Goal: Transaction & Acquisition: Purchase product/service

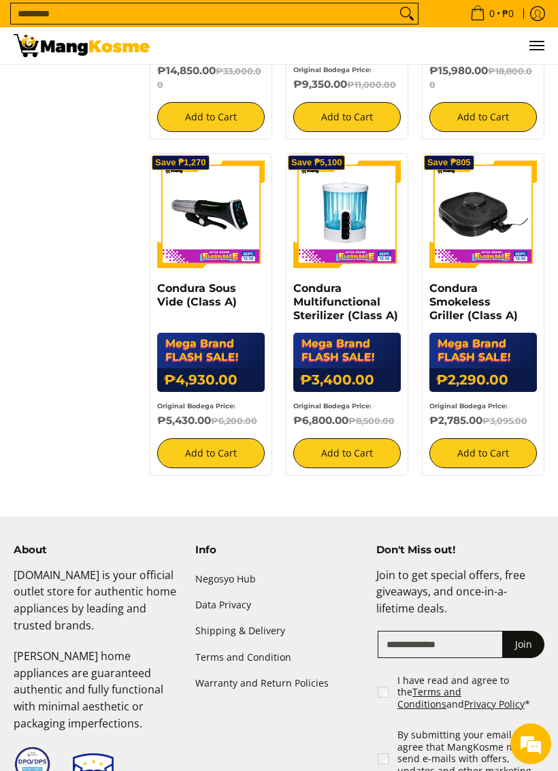
click at [351, 294] on link "Condura Multifunctional Sterilizer (Class A)" at bounding box center [345, 302] width 105 height 40
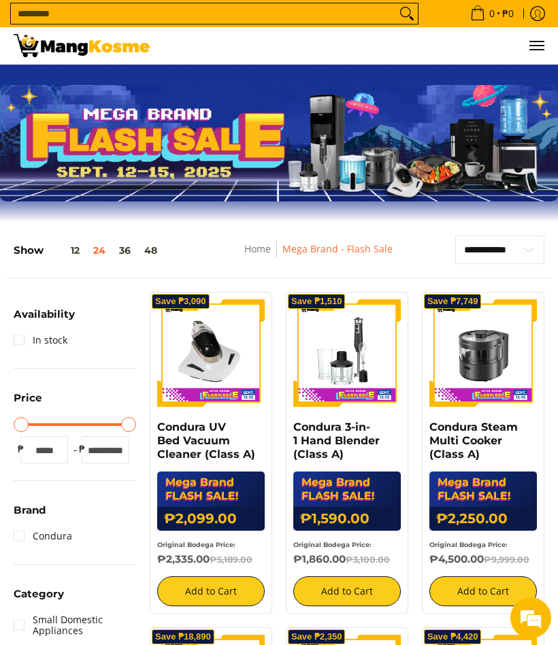
click at [541, 33] on button "Menu" at bounding box center [536, 45] width 16 height 37
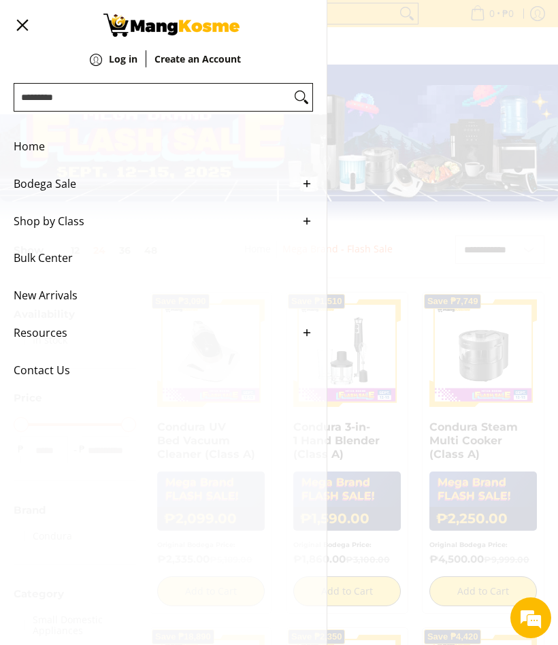
click at [47, 310] on span "New Arrivals" at bounding box center [153, 295] width 279 height 37
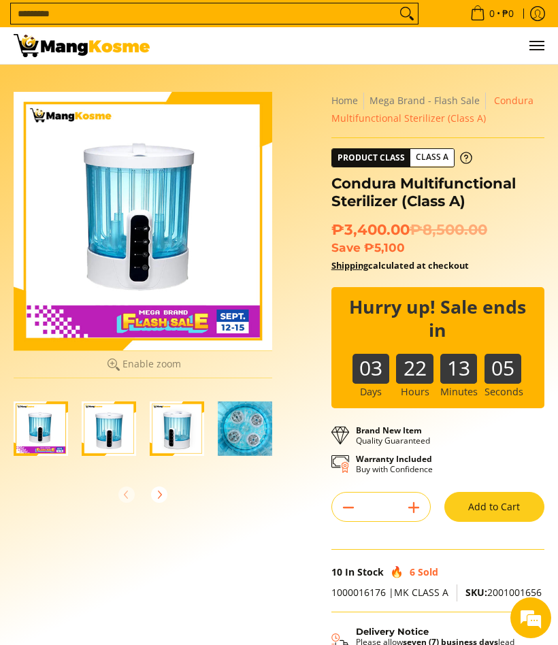
click at [108, 427] on img "Condura Multifunctional Sterilizer (Class A)-2" at bounding box center [109, 429] width 54 height 54
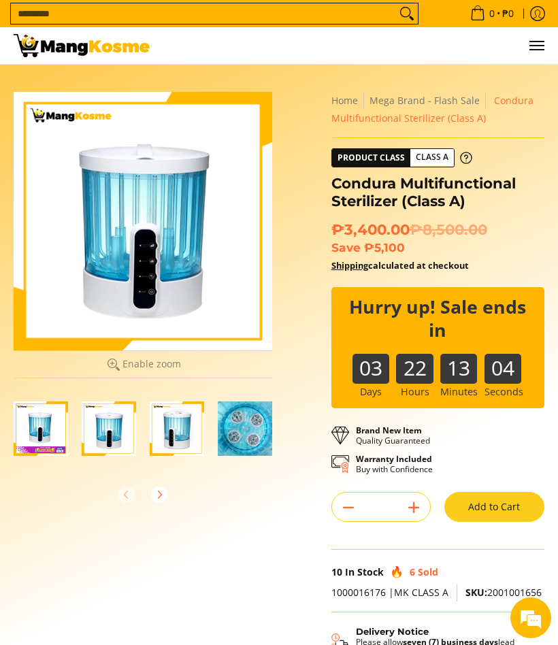
click at [167, 419] on img "Condura Multifunctional Sterilizer (Class A)-3" at bounding box center [177, 429] width 54 height 54
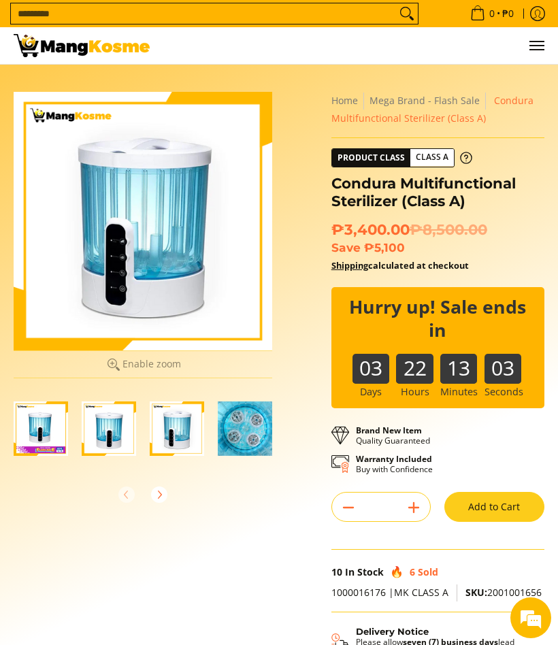
click at [252, 424] on img "Condura Multifunctional Sterilizer (Class A)-4" at bounding box center [245, 429] width 54 height 54
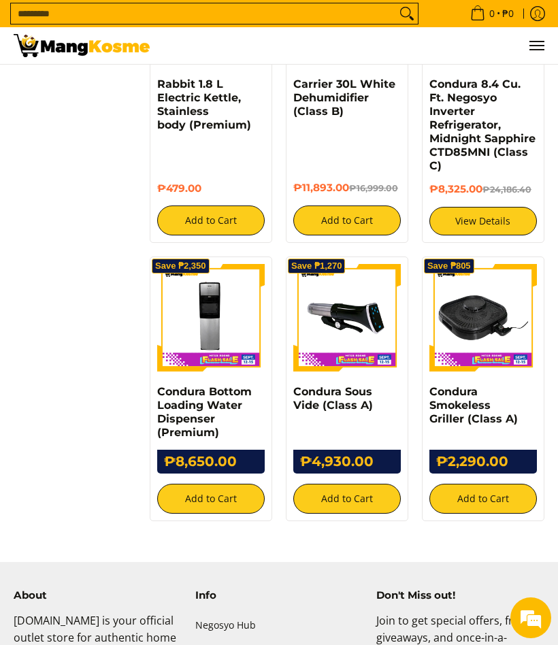
scroll to position [2009, 0]
